Goal: Book appointment/travel/reservation

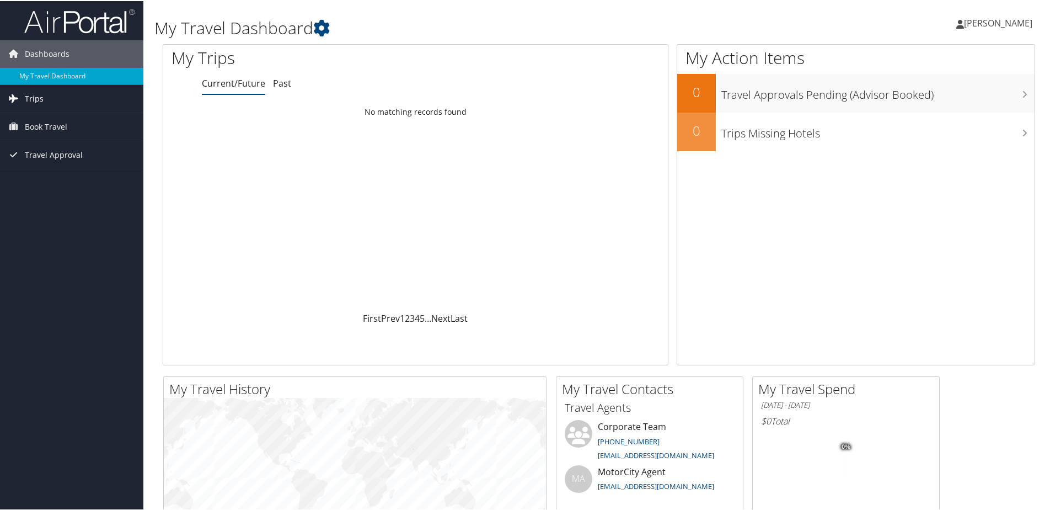
click at [28, 98] on span "Trips" at bounding box center [34, 98] width 19 height 28
click at [33, 169] on span "Book Travel" at bounding box center [46, 176] width 42 height 28
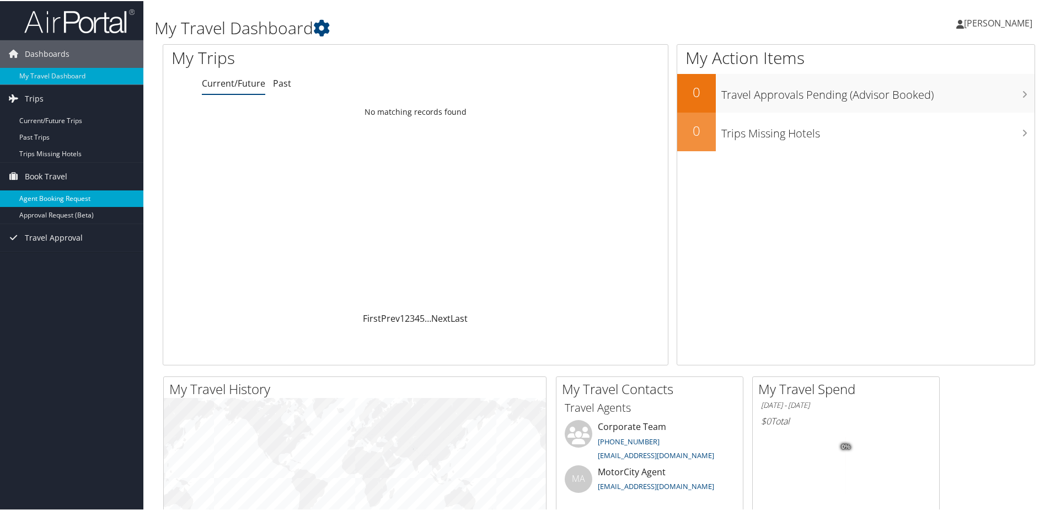
click at [38, 196] on link "Agent Booking Request" at bounding box center [71, 197] width 143 height 17
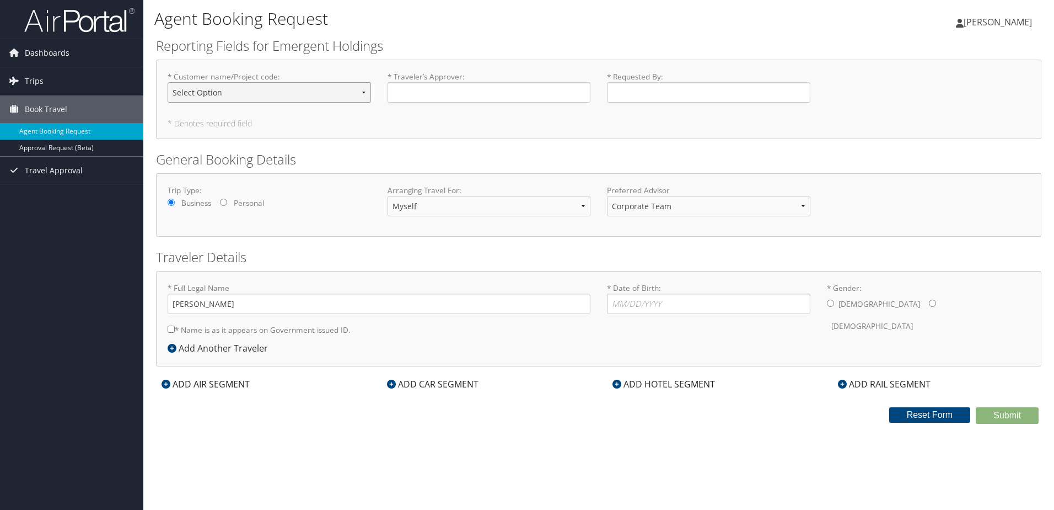
click at [318, 91] on select "Select Option 11778 12919 13897 13915 14376 14377 1540 1541 1543 1551 1552 1553…" at bounding box center [269, 92] width 203 height 20
click at [320, 89] on select "Select Option 11778 12919 13897 13915 14376 14377 1540 1541 1543 1551 1552 1553…" at bounding box center [269, 92] width 203 height 20
click at [45, 50] on span "Dashboards" at bounding box center [47, 53] width 45 height 28
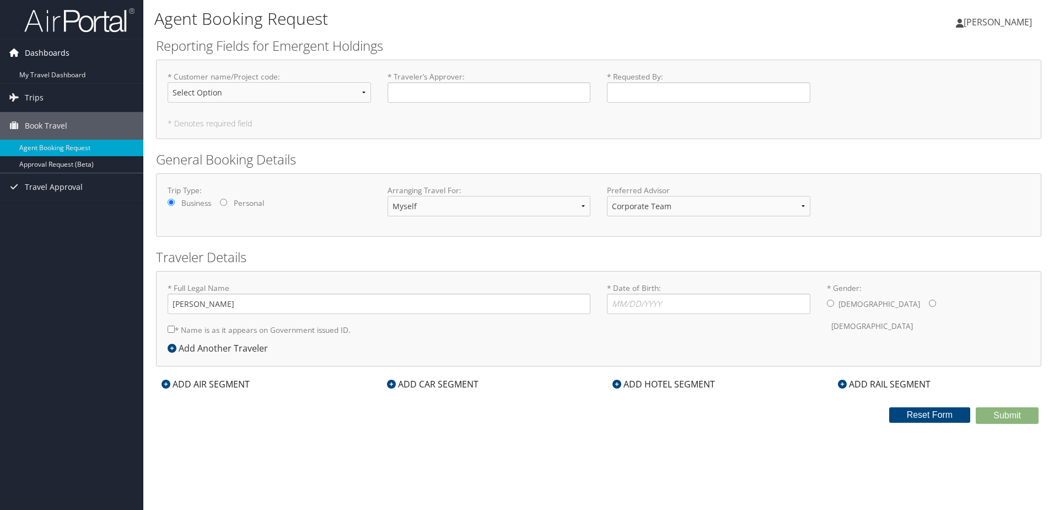
click at [48, 65] on span "Dashboards" at bounding box center [47, 53] width 45 height 28
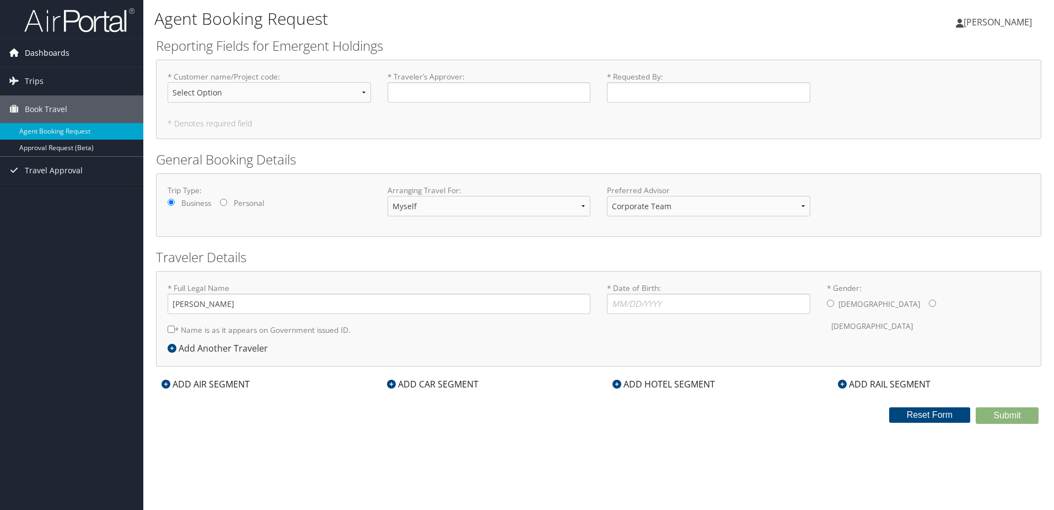
click at [49, 50] on span "Dashboards" at bounding box center [47, 53] width 45 height 28
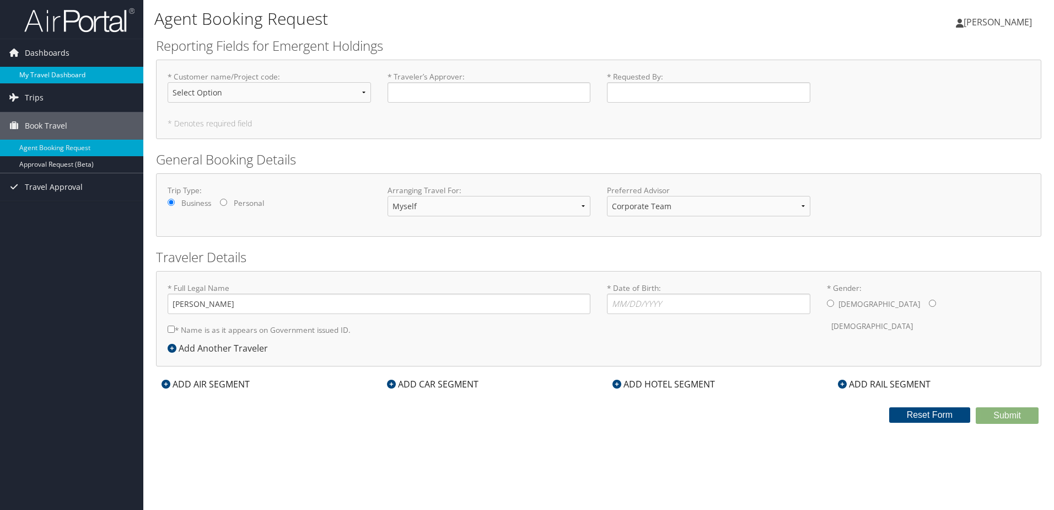
click at [50, 74] on link "My Travel Dashboard" at bounding box center [71, 75] width 143 height 17
